Goal: Communication & Community: Answer question/provide support

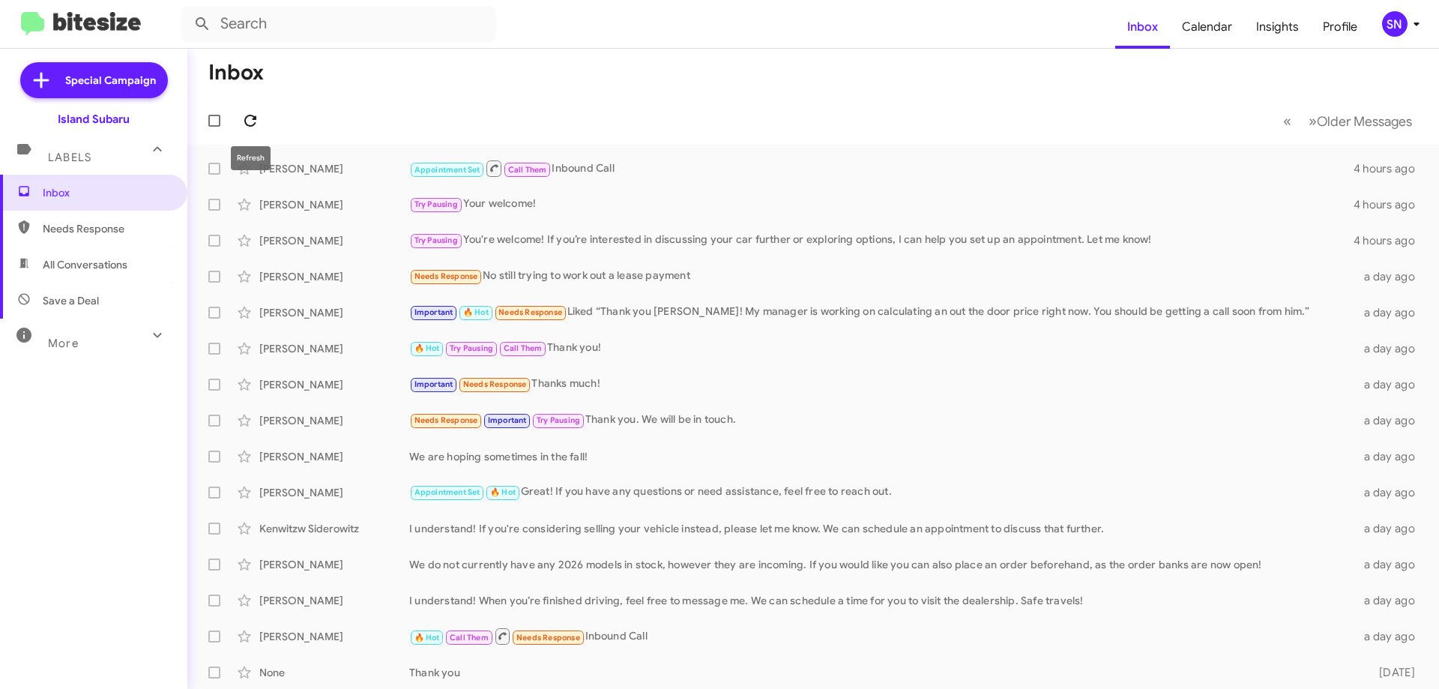
click at [253, 128] on icon at bounding box center [250, 121] width 18 height 18
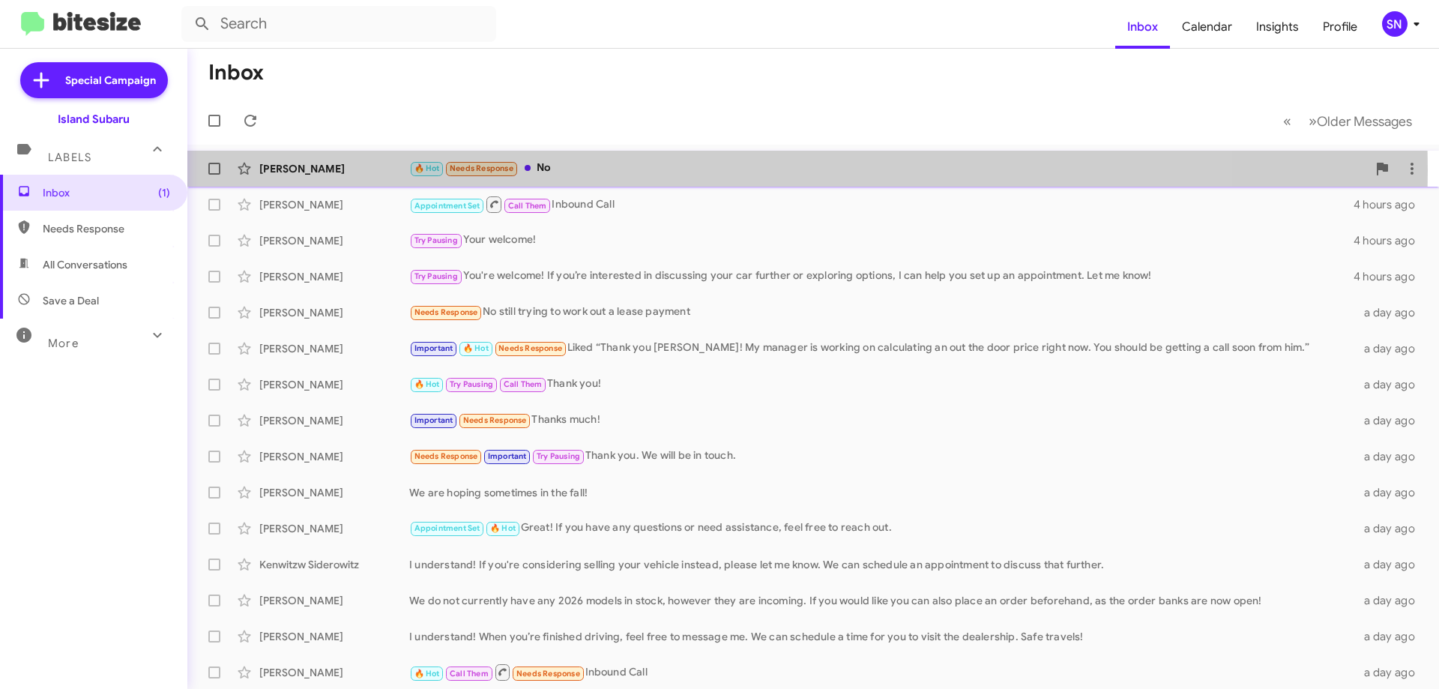
click at [568, 170] on div "🔥 Hot Needs Response No" at bounding box center [888, 168] width 958 height 17
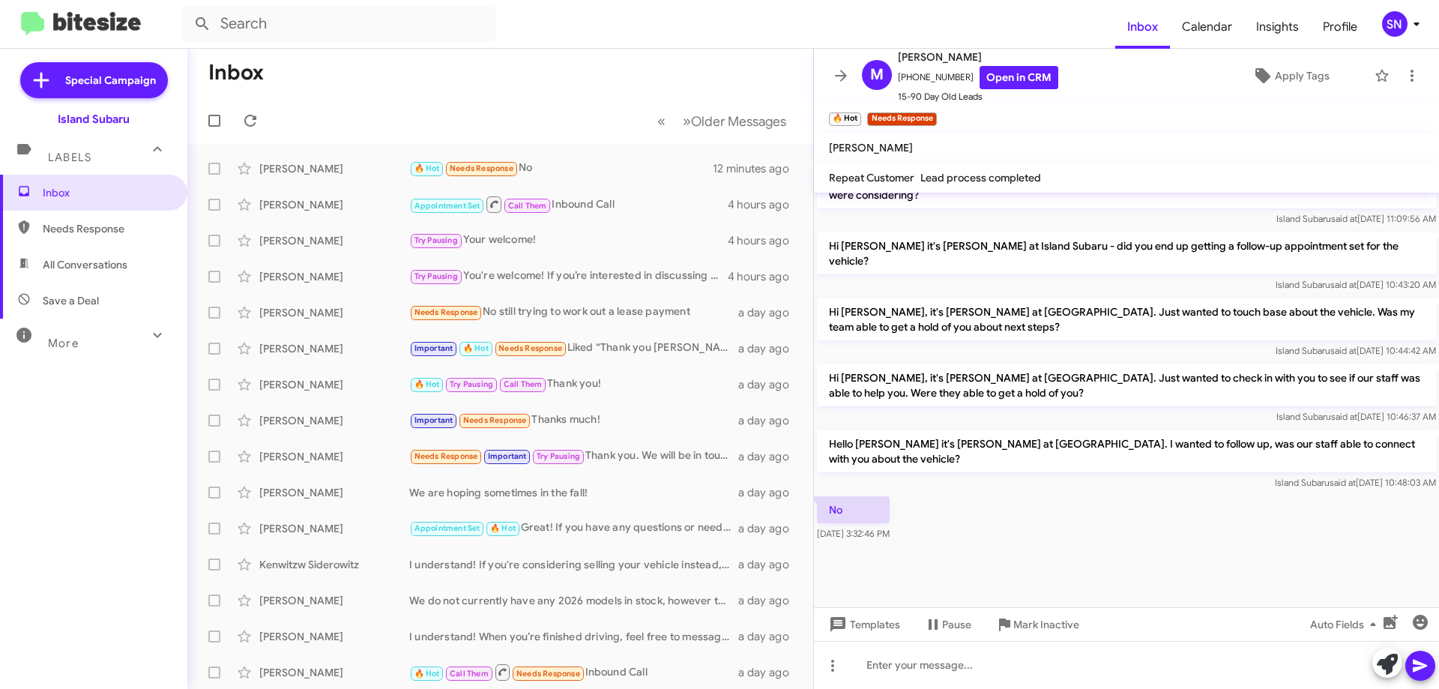
scroll to position [1025, 0]
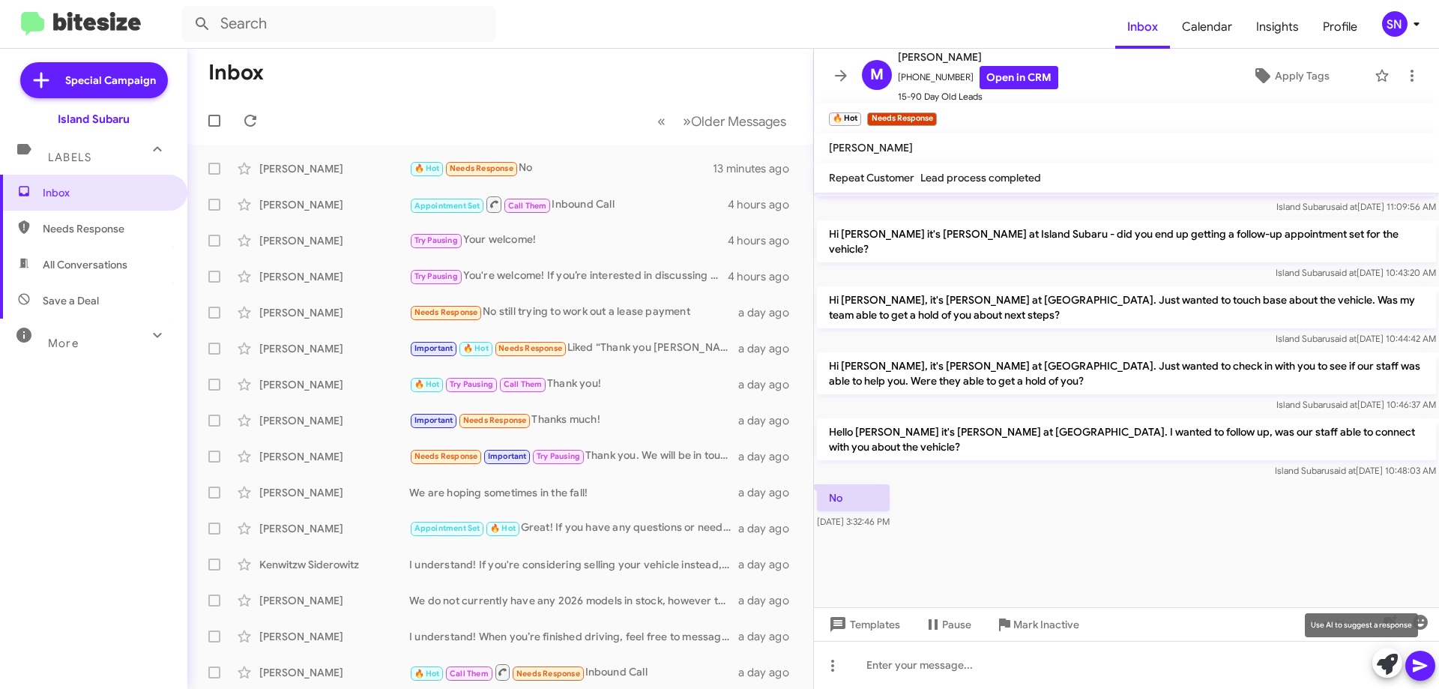
click at [1377, 658] on icon at bounding box center [1387, 664] width 21 height 21
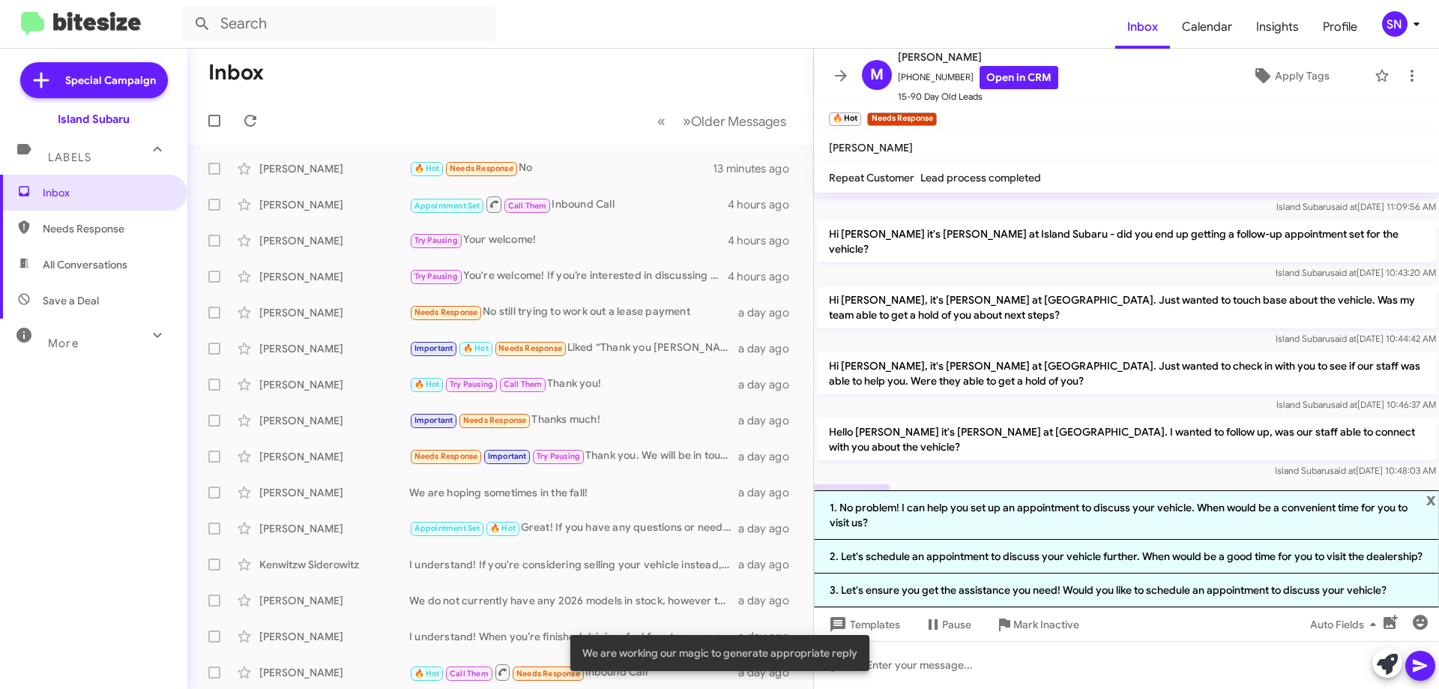
scroll to position [1157, 0]
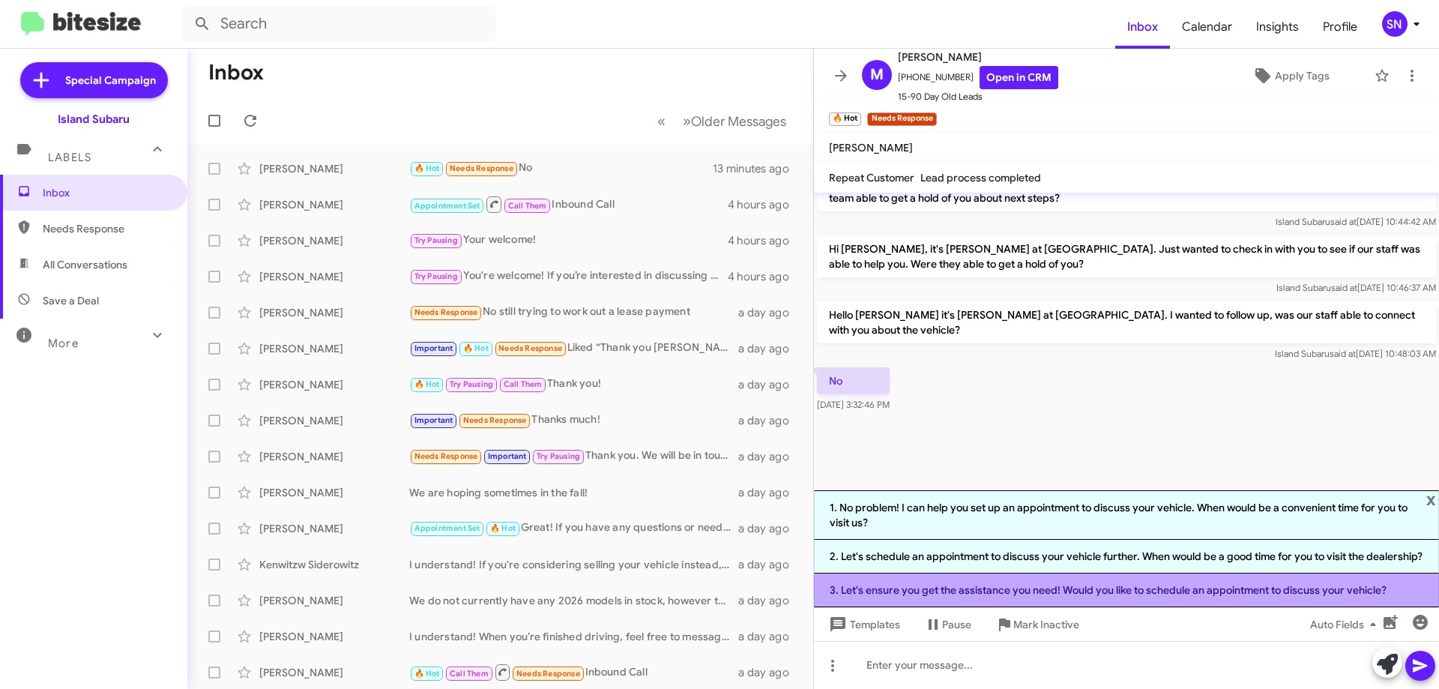
click at [1064, 588] on li "3. Let's ensure you get the assistance you need! Would you like to schedule an …" at bounding box center [1126, 590] width 625 height 34
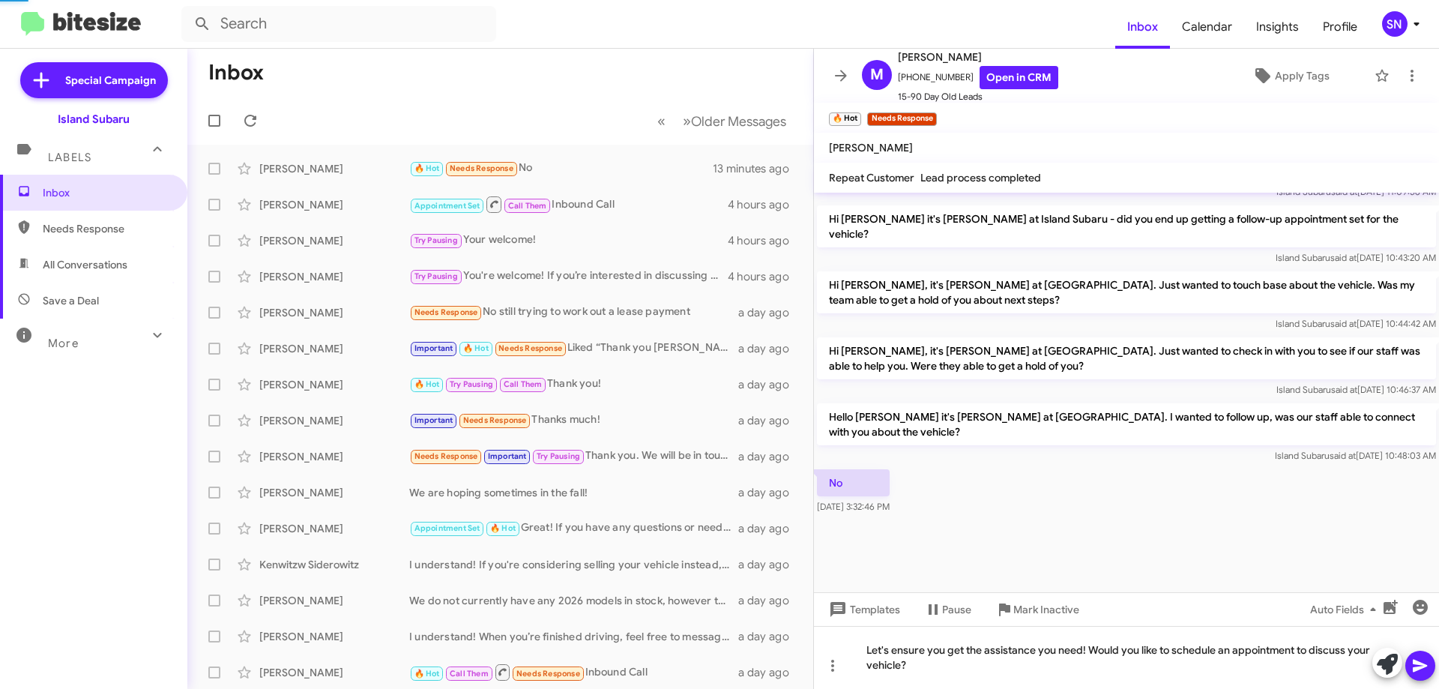
scroll to position [1040, 0]
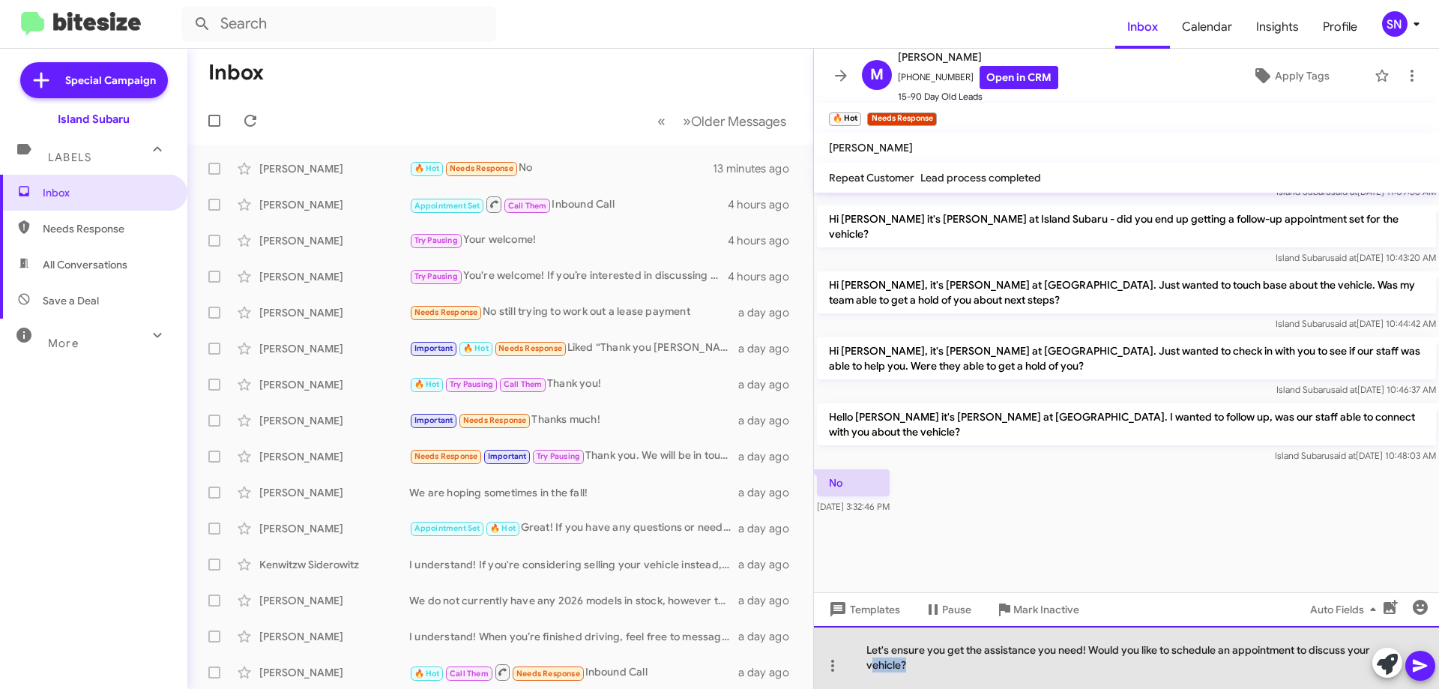
drag, startPoint x: 940, startPoint y: 669, endPoint x: 895, endPoint y: 665, distance: 45.1
click at [895, 665] on div "Let's ensure you get the assistance you need! Would you like to schedule an app…" at bounding box center [1126, 657] width 625 height 63
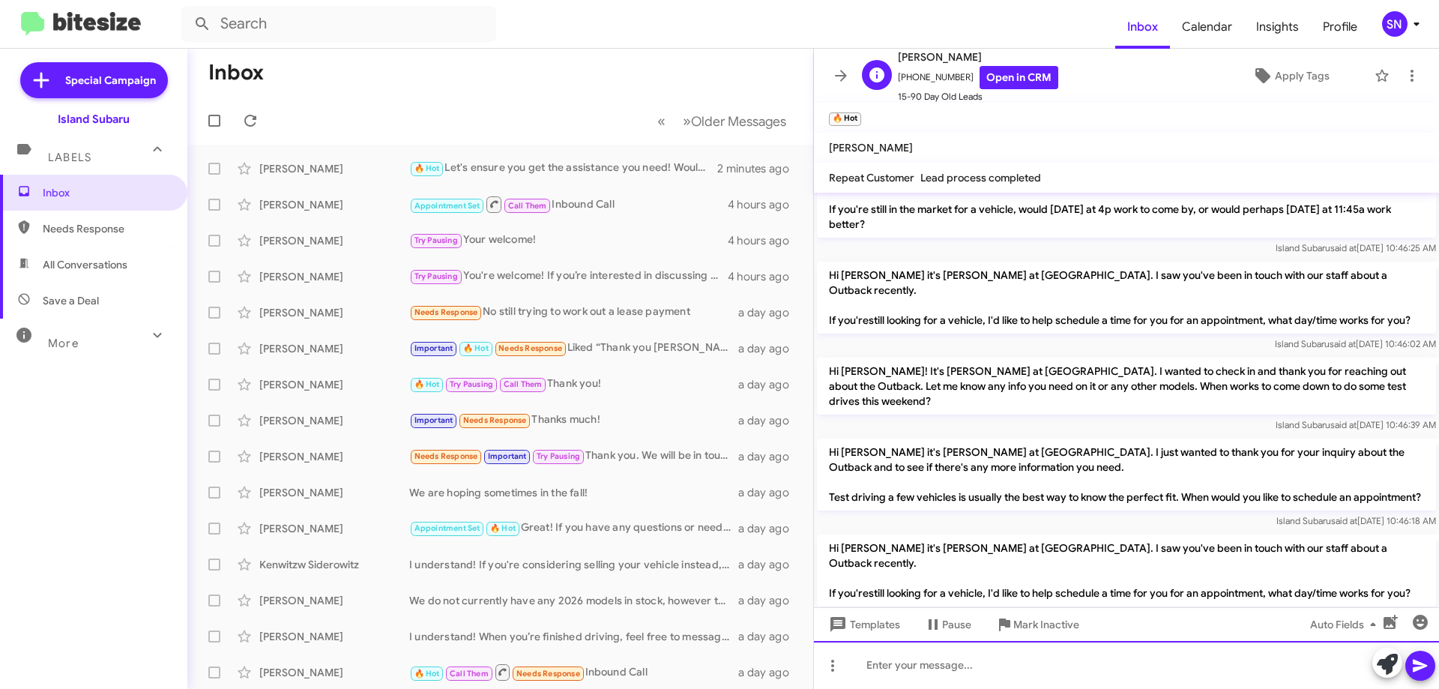
scroll to position [825, 0]
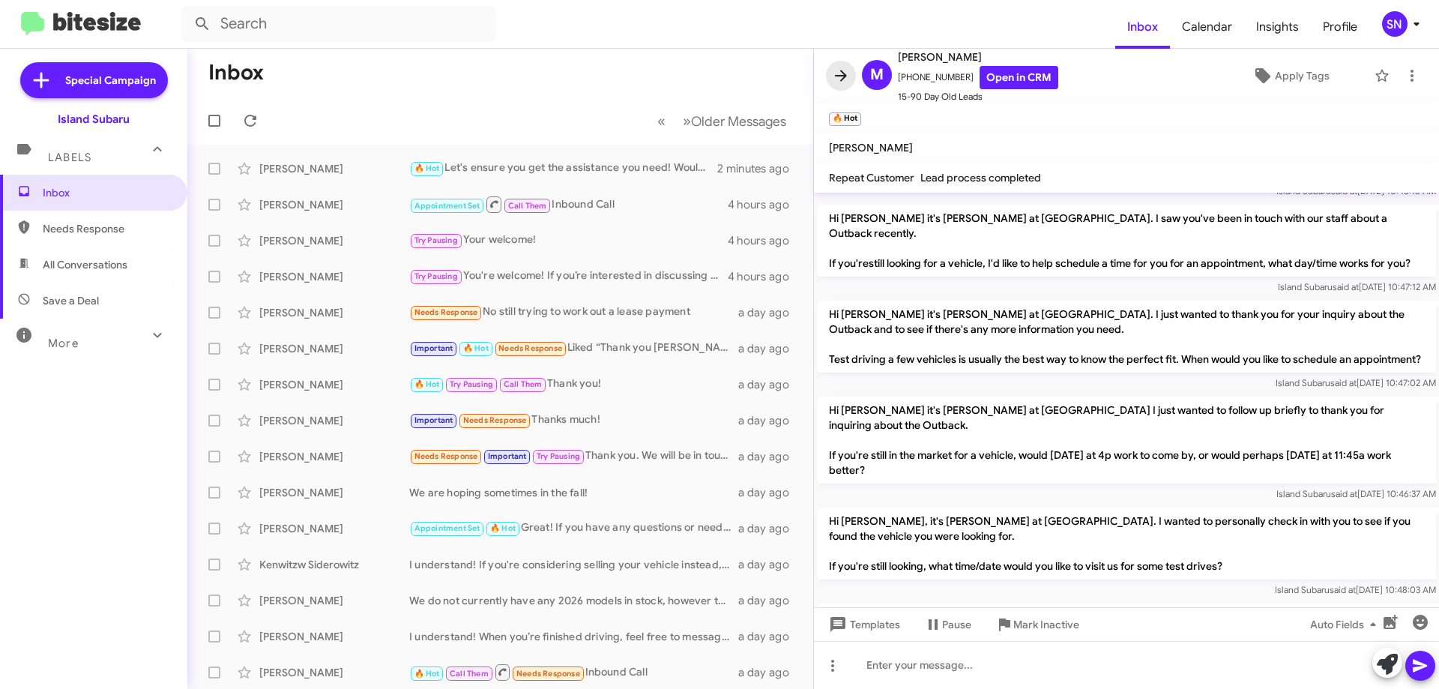
click at [842, 84] on icon at bounding box center [841, 76] width 18 height 18
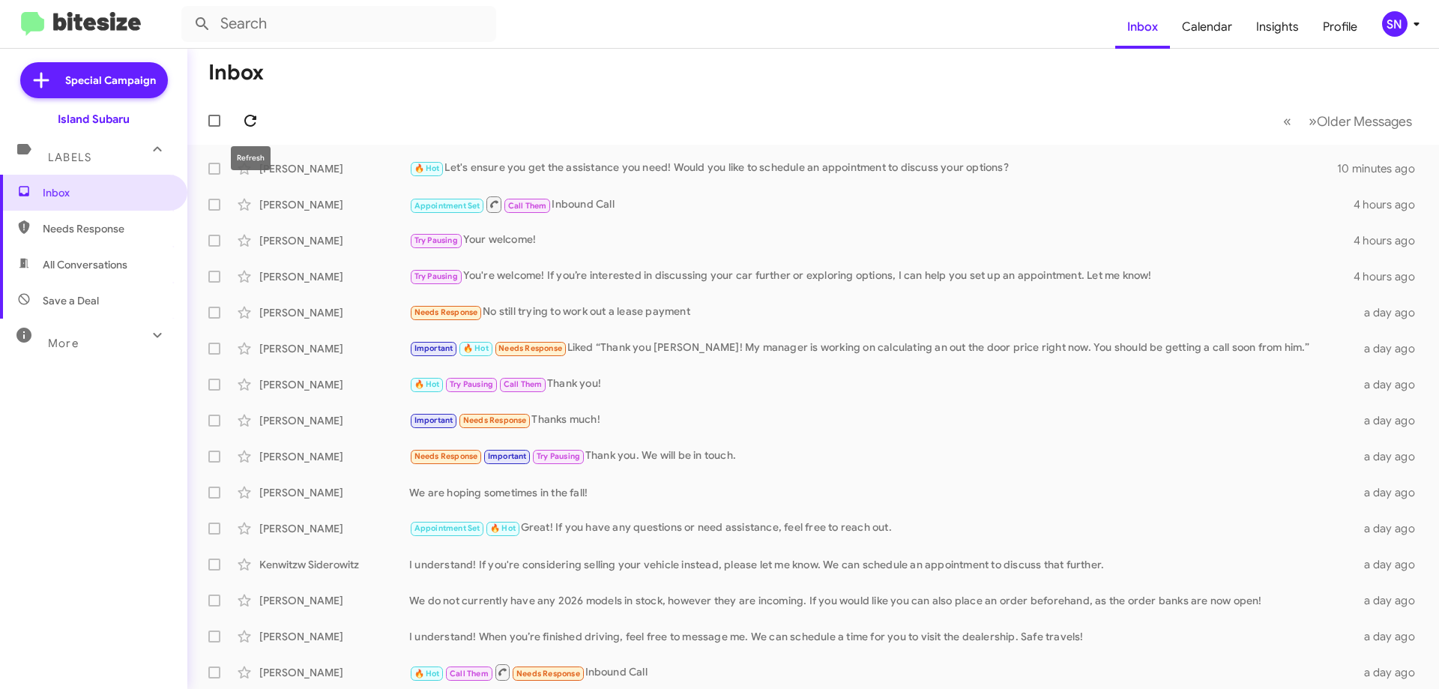
click at [242, 123] on icon at bounding box center [250, 121] width 18 height 18
click at [250, 125] on icon at bounding box center [250, 121] width 12 height 12
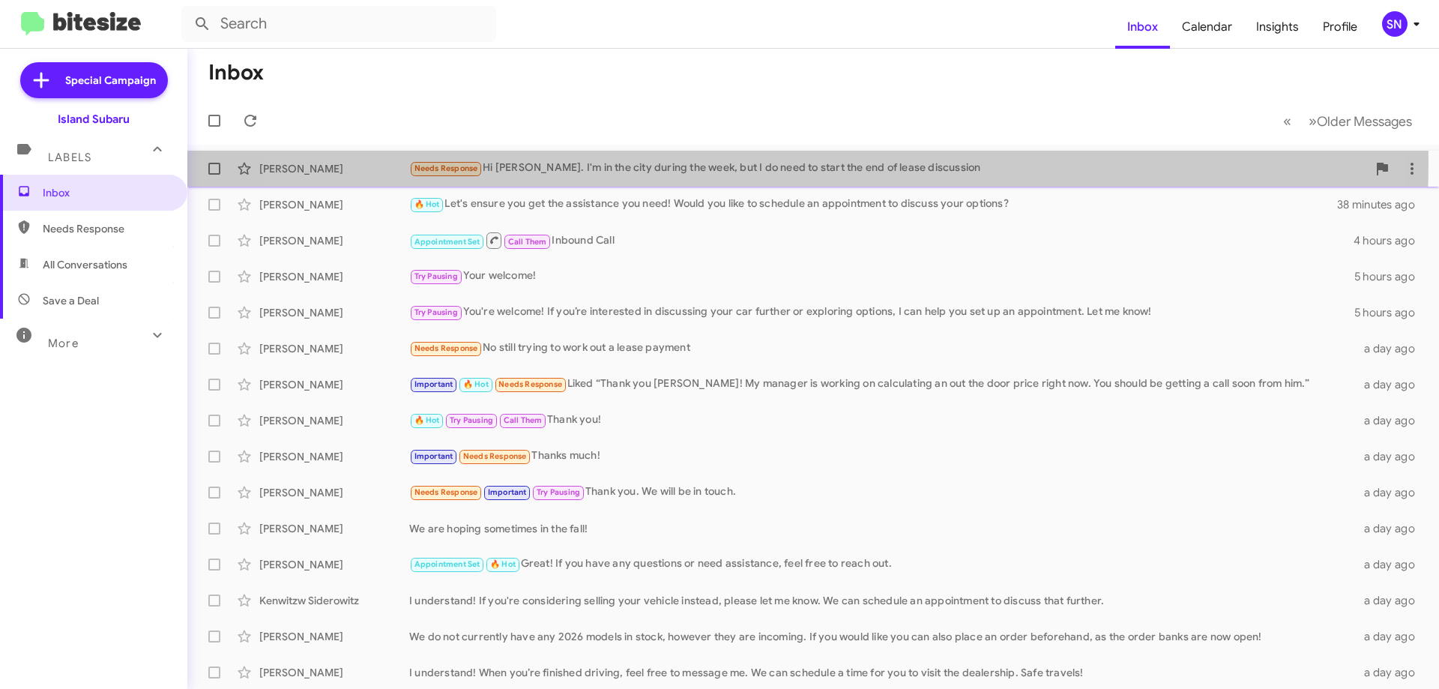
click at [751, 162] on div "Needs Response Hi [PERSON_NAME]. I'm in the city during the week, but I do need…" at bounding box center [888, 168] width 958 height 17
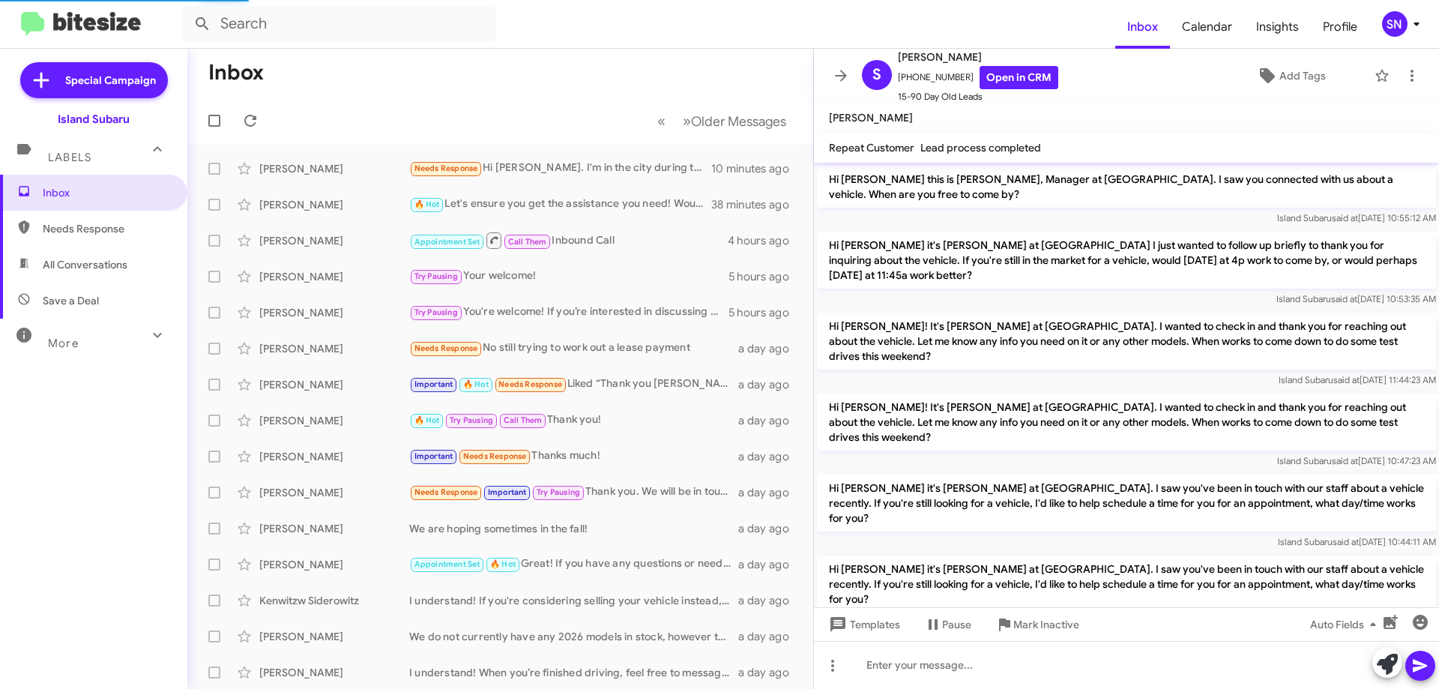
scroll to position [965, 0]
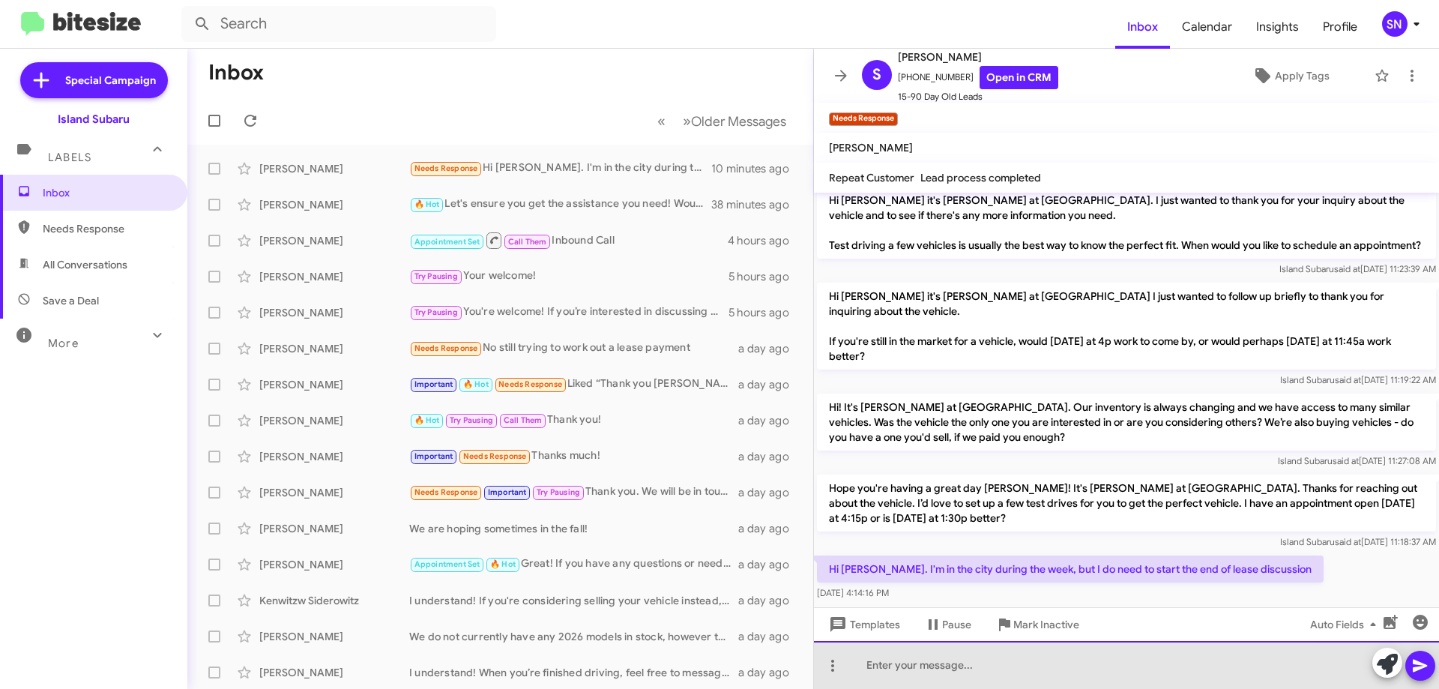
drag, startPoint x: 902, startPoint y: 644, endPoint x: 907, endPoint y: 650, distance: 8.0
click at [907, 650] on div at bounding box center [1126, 665] width 625 height 48
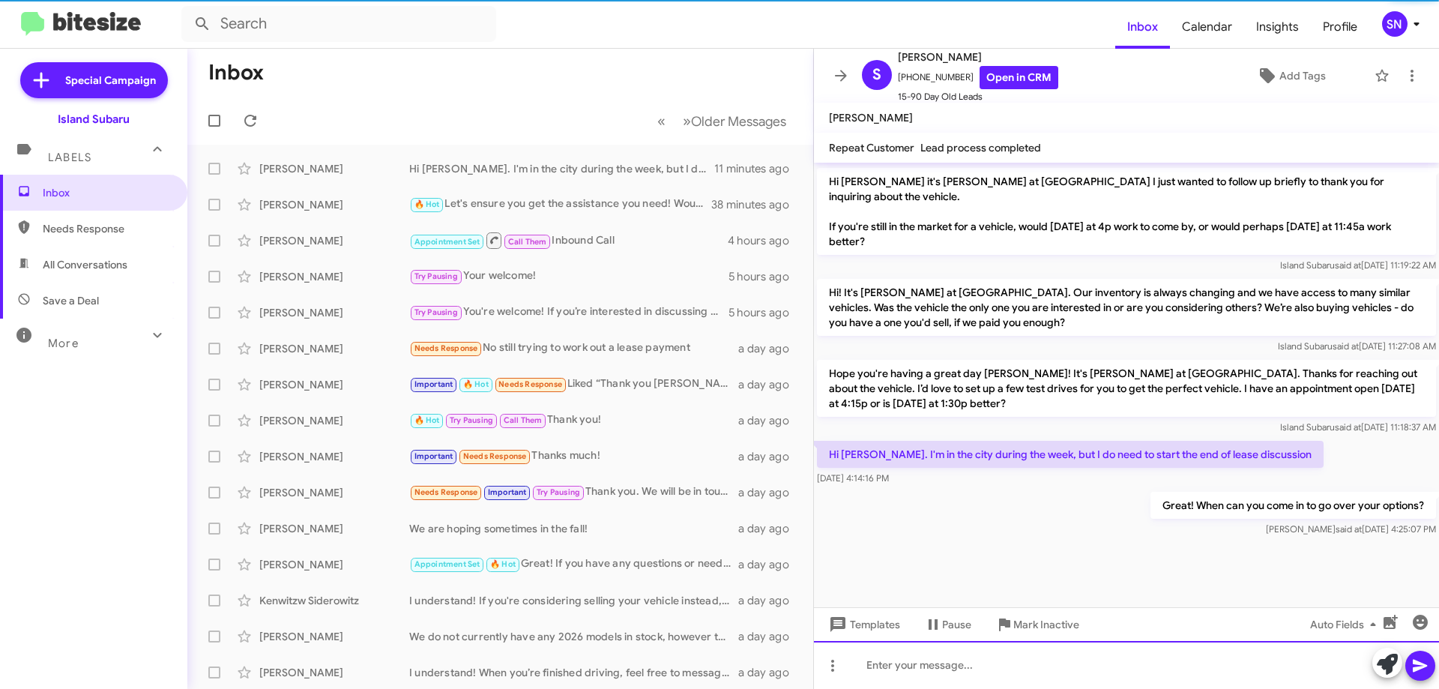
scroll to position [1020, 0]
